Goal: Task Accomplishment & Management: Complete application form

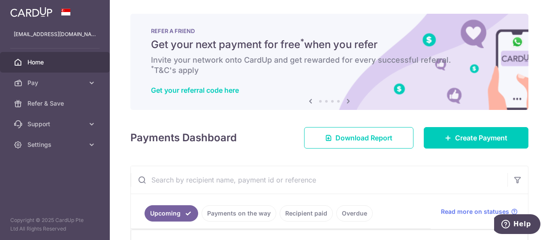
scroll to position [215, 0]
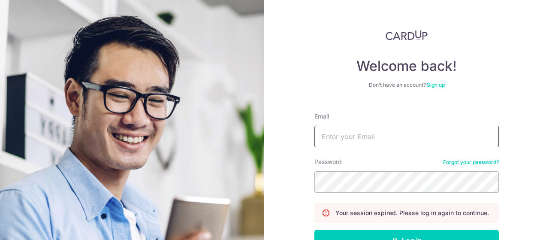
click at [381, 134] on input "Email" at bounding box center [407, 136] width 185 height 21
type input "[EMAIL_ADDRESS][DOMAIN_NAME]"
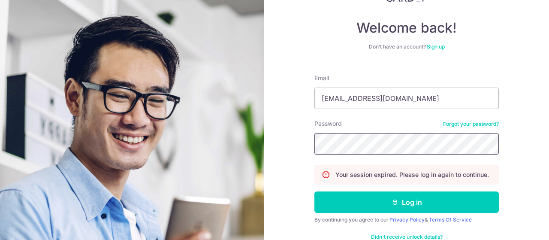
scroll to position [58, 0]
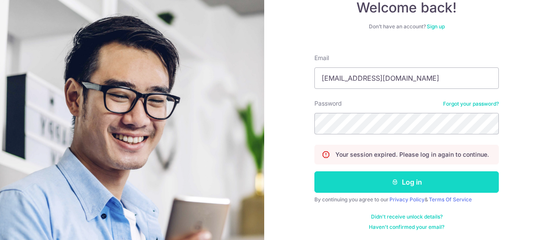
click at [392, 183] on icon "submit" at bounding box center [395, 182] width 7 height 7
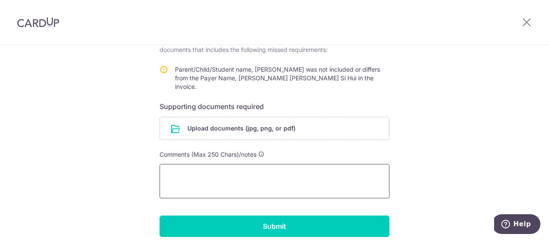
scroll to position [172, 0]
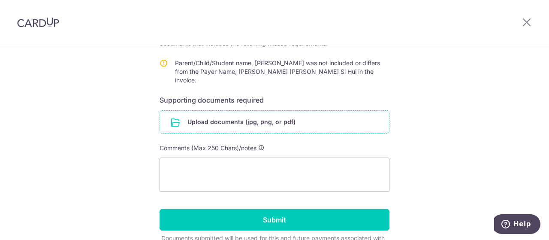
click at [268, 116] on input "file" at bounding box center [274, 122] width 229 height 22
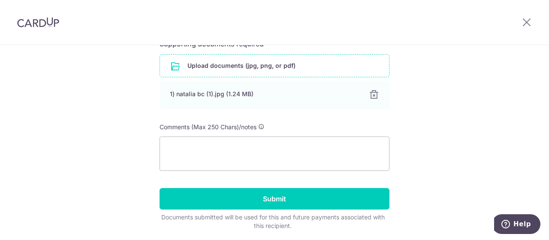
scroll to position [248, 0]
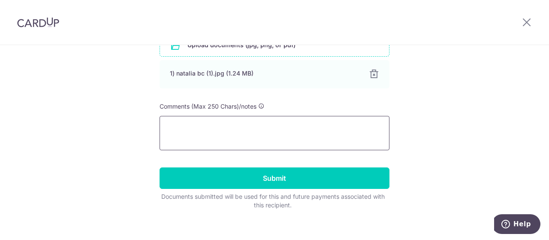
click at [239, 131] on textarea at bounding box center [275, 133] width 230 height 34
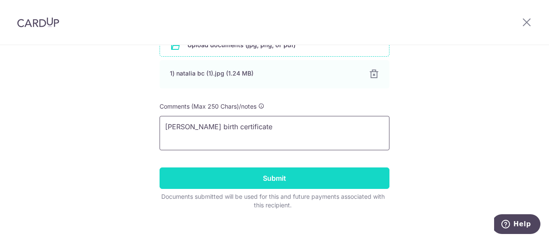
type textarea "Natalia birth certificate"
click at [274, 167] on input "Submit" at bounding box center [275, 177] width 230 height 21
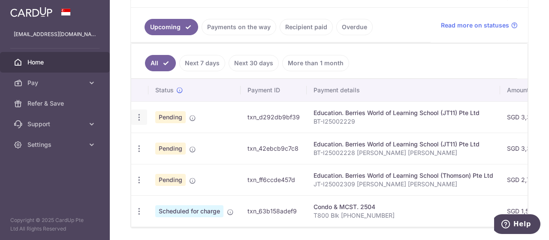
click at [138, 117] on icon "button" at bounding box center [139, 117] width 9 height 9
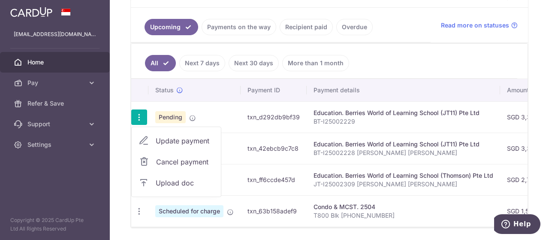
click at [186, 184] on span "Upload doc" at bounding box center [185, 183] width 58 height 10
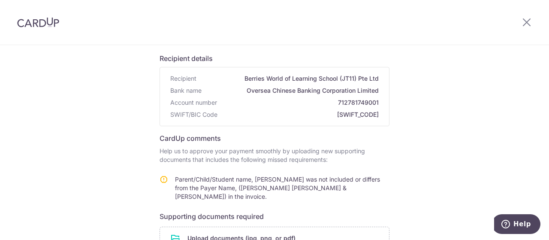
scroll to position [86, 0]
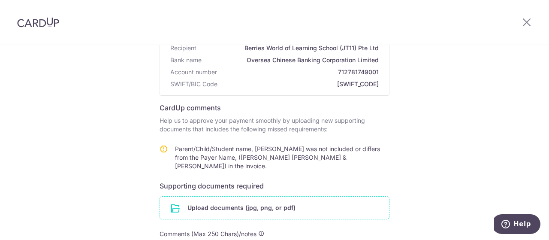
click at [239, 198] on input "file" at bounding box center [274, 208] width 229 height 22
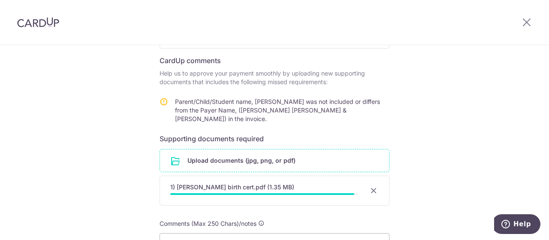
scroll to position [172, 0]
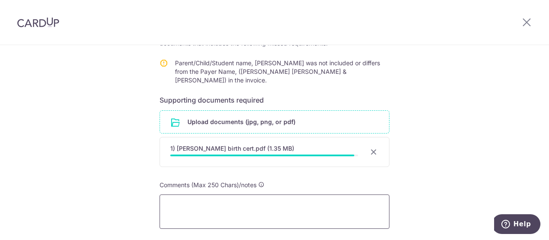
click at [227, 197] on textarea at bounding box center [275, 211] width 230 height 34
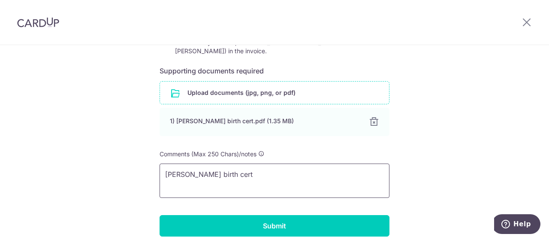
scroll to position [215, 0]
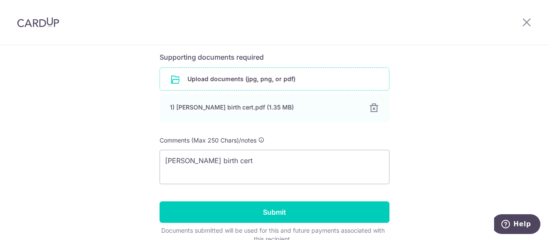
click at [226, 71] on input "file" at bounding box center [274, 79] width 229 height 22
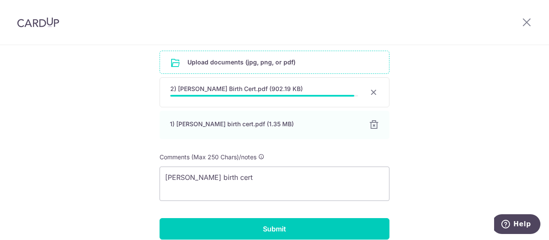
scroll to position [257, 0]
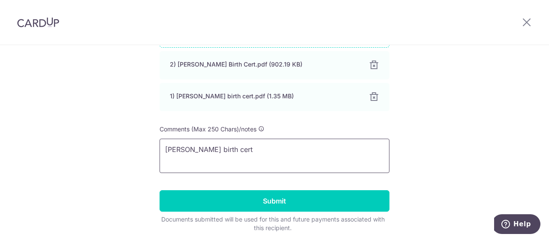
click at [191, 141] on textarea "natasha birth cert" at bounding box center [275, 156] width 230 height 34
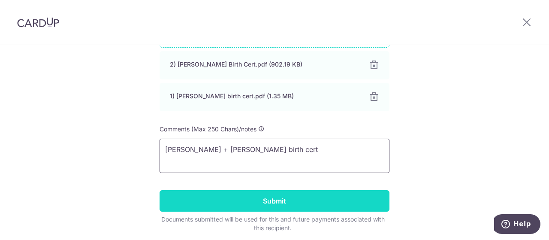
type textarea "natasha + naomi birth cert"
click at [235, 190] on input "Submit" at bounding box center [275, 200] width 230 height 21
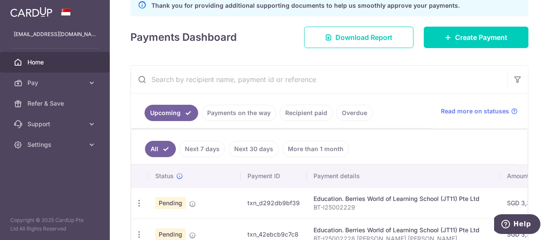
scroll to position [172, 0]
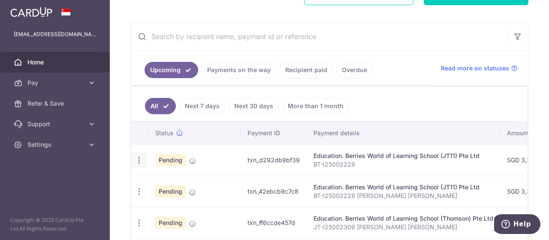
click at [138, 158] on icon "button" at bounding box center [139, 160] width 9 height 9
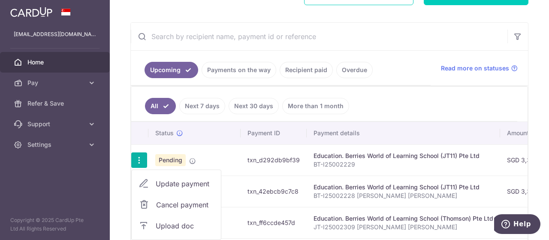
click at [157, 221] on span "Upload doc" at bounding box center [185, 226] width 58 height 10
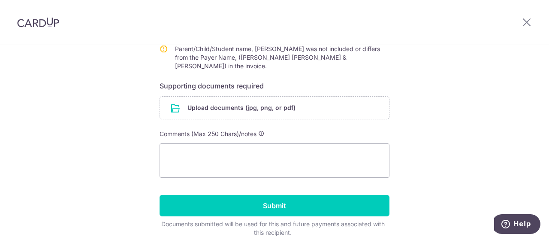
scroll to position [213, 0]
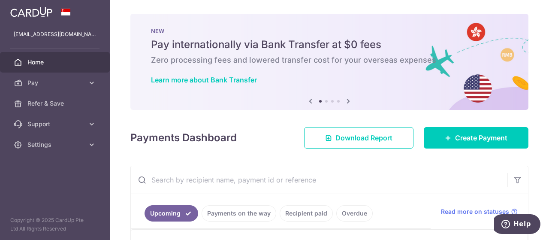
scroll to position [172, 0]
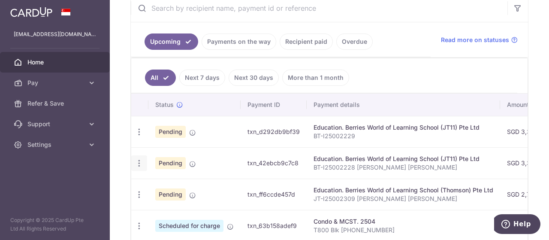
click at [138, 160] on icon "button" at bounding box center [139, 163] width 9 height 9
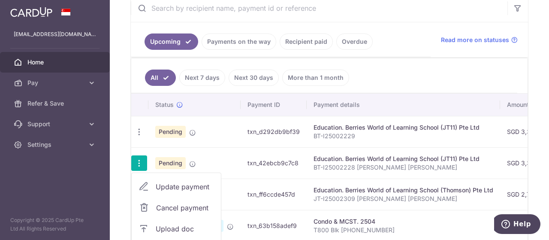
click at [154, 221] on link "Upload doc" at bounding box center [176, 228] width 89 height 21
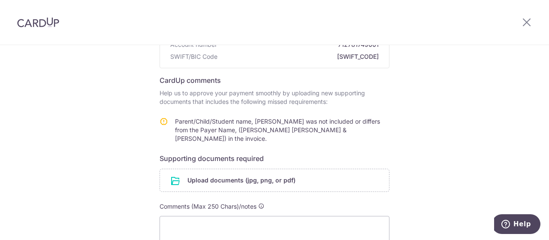
scroll to position [172, 0]
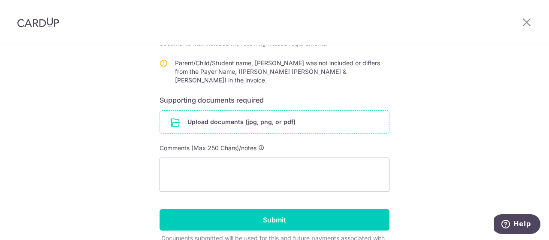
click at [229, 111] on input "file" at bounding box center [274, 122] width 229 height 22
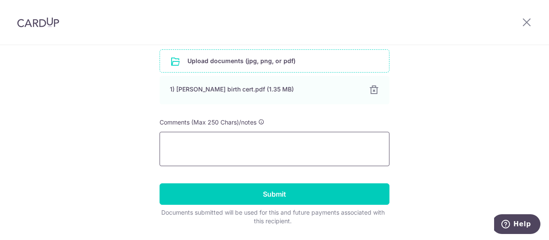
scroll to position [248, 0]
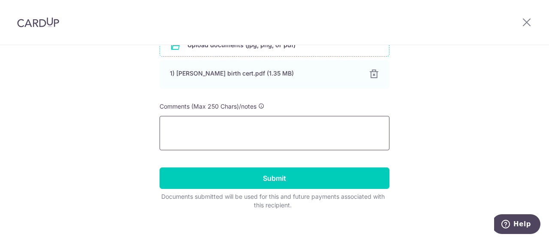
click at [242, 122] on textarea at bounding box center [275, 133] width 230 height 34
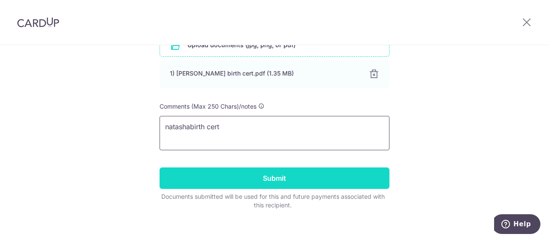
type textarea "natashabirth cert"
click at [316, 172] on input "Submit" at bounding box center [275, 177] width 230 height 21
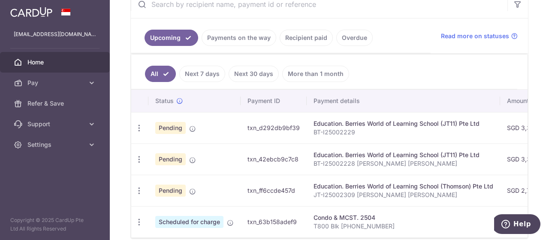
scroll to position [115, 0]
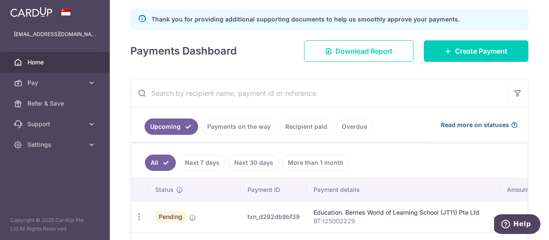
click at [452, 121] on span "Read more on statuses" at bounding box center [475, 125] width 68 height 9
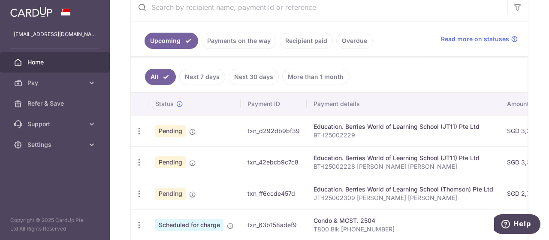
click at [305, 39] on link "Recipient paid" at bounding box center [306, 41] width 53 height 16
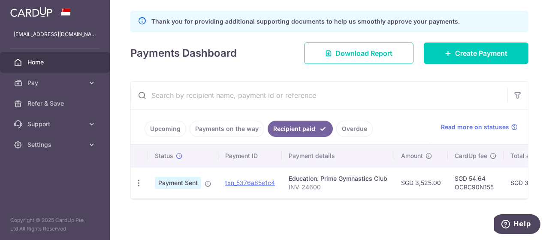
click at [237, 125] on link "Payments on the way" at bounding box center [227, 129] width 75 height 16
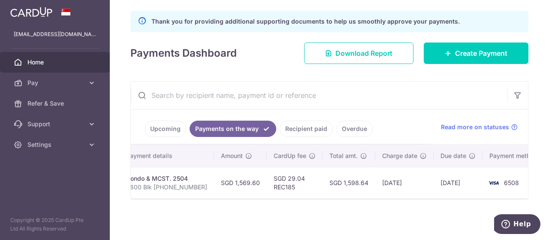
scroll to position [0, 0]
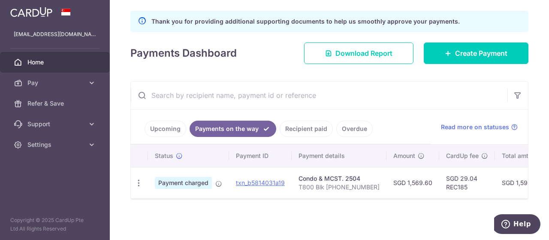
drag, startPoint x: 149, startPoint y: 134, endPoint x: 154, endPoint y: 129, distance: 6.7
click at [149, 134] on ul "Upcoming Payments on the way Recipient paid Overdue" at bounding box center [281, 126] width 300 height 35
click at [156, 126] on link "Upcoming" at bounding box center [166, 129] width 42 height 16
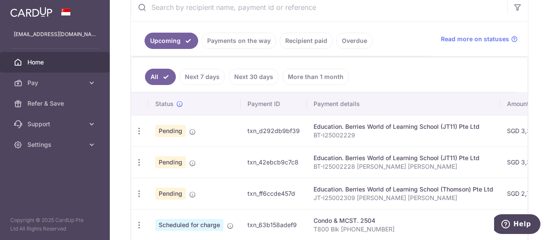
scroll to position [244, 0]
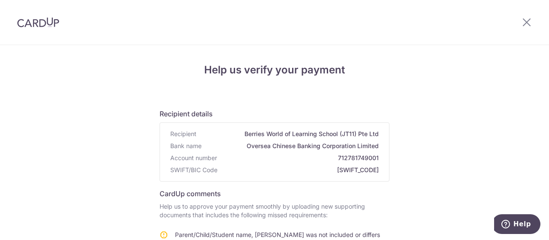
click at [533, 21] on div at bounding box center [527, 22] width 45 height 45
